Goal: Task Accomplishment & Management: Manage account settings

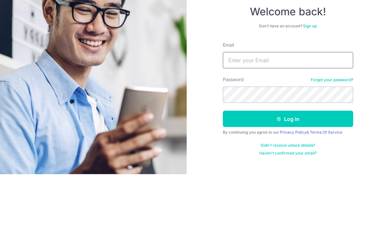
type input "Jackmeng89@gmail.com"
click at [287, 173] on button "Log in" at bounding box center [288, 181] width 130 height 16
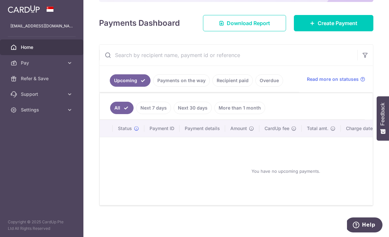
scroll to position [82, 0]
click at [153, 87] on link "Payments on the way" at bounding box center [181, 80] width 57 height 12
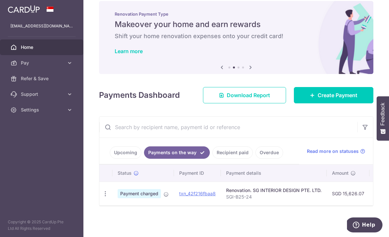
scroll to position [15, 0]
click at [212, 159] on link "Recipient paid" at bounding box center [232, 152] width 40 height 12
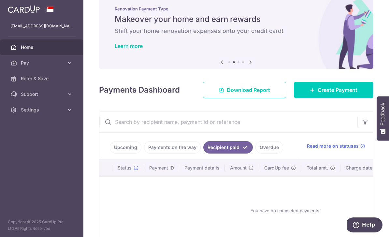
click at [144, 153] on link "Payments on the way" at bounding box center [172, 147] width 57 height 12
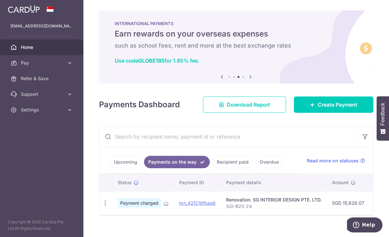
scroll to position [0, 0]
click at [0, 0] on button "button" at bounding box center [0, 0] width 0 height 0
click at [54, 111] on span "Settings" at bounding box center [42, 109] width 43 height 7
click at [47, 143] on span "Logout" at bounding box center [42, 141] width 43 height 7
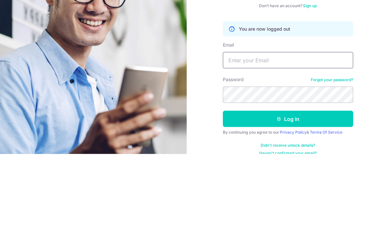
scroll to position [21, 0]
